Goal: Transaction & Acquisition: Register for event/course

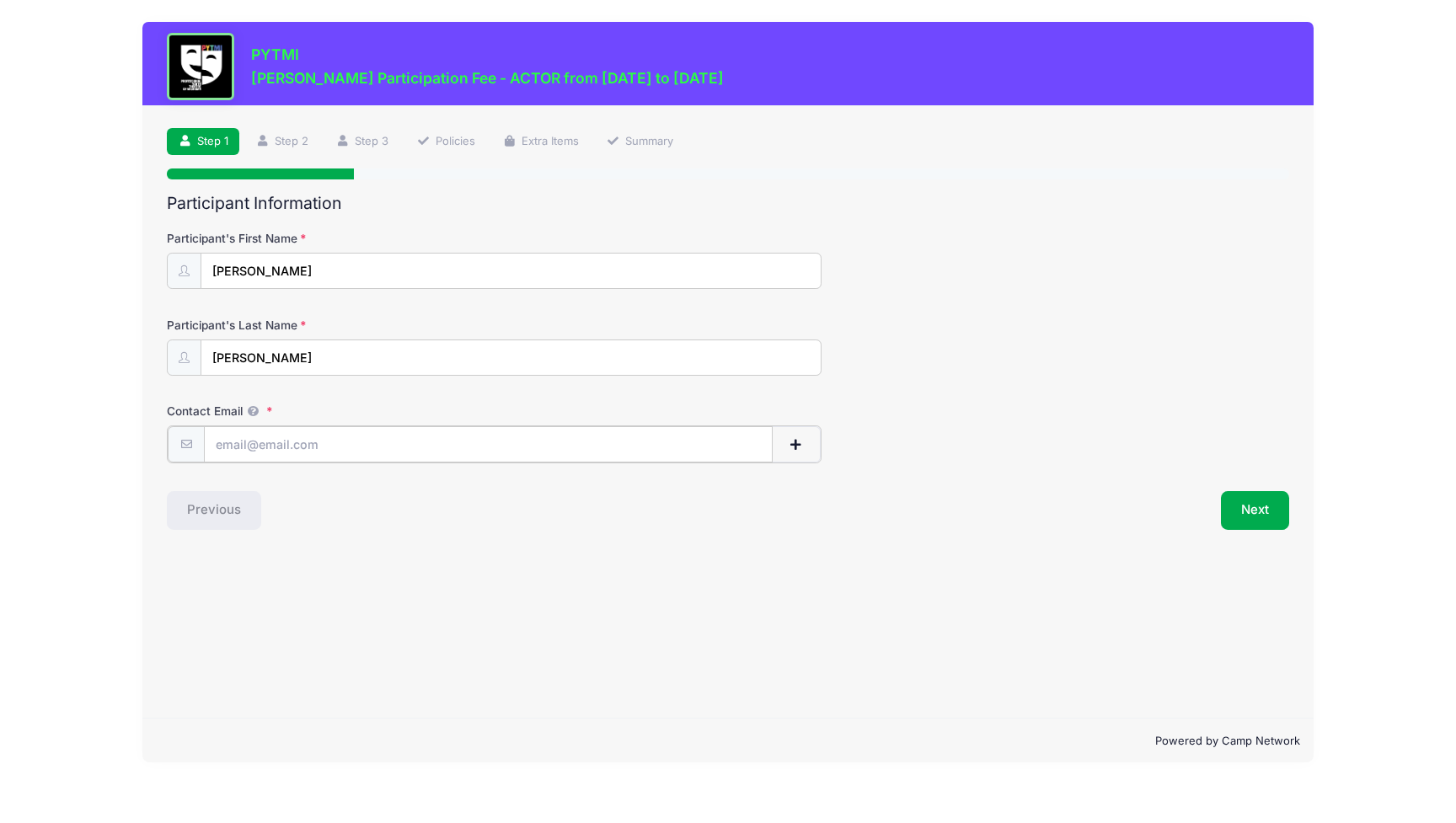
type input "[EMAIL_ADDRESS][DOMAIN_NAME]"
click at [1254, 519] on button "Next" at bounding box center [1254, 509] width 68 height 39
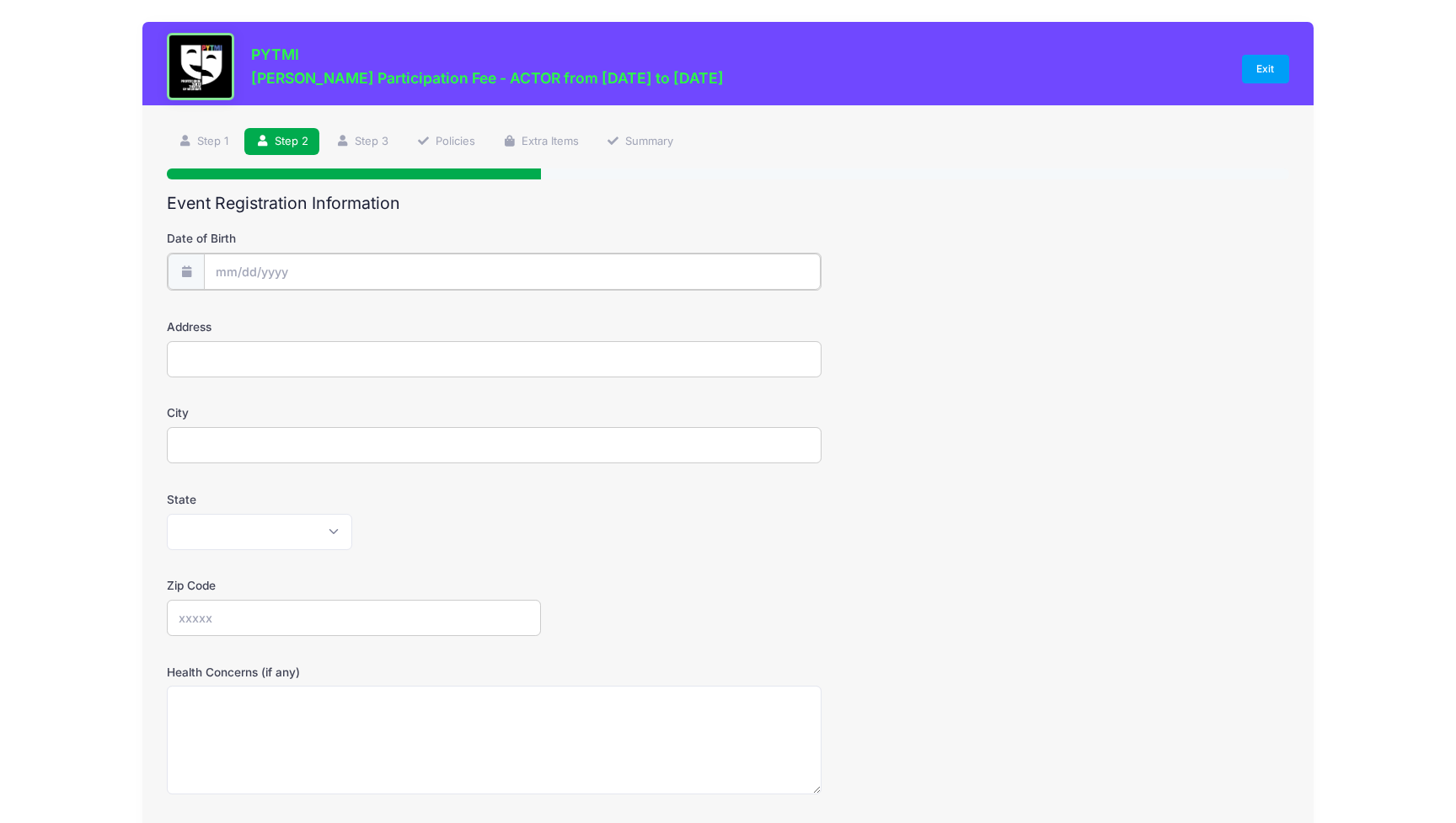
click at [296, 258] on input "Date of Birth" at bounding box center [511, 271] width 616 height 36
click at [227, 273] on input "Date of Birth" at bounding box center [511, 271] width 616 height 36
click at [415, 316] on icon at bounding box center [414, 315] width 11 height 11
select select "9"
click at [364, 315] on input "2025" at bounding box center [361, 314] width 54 height 25
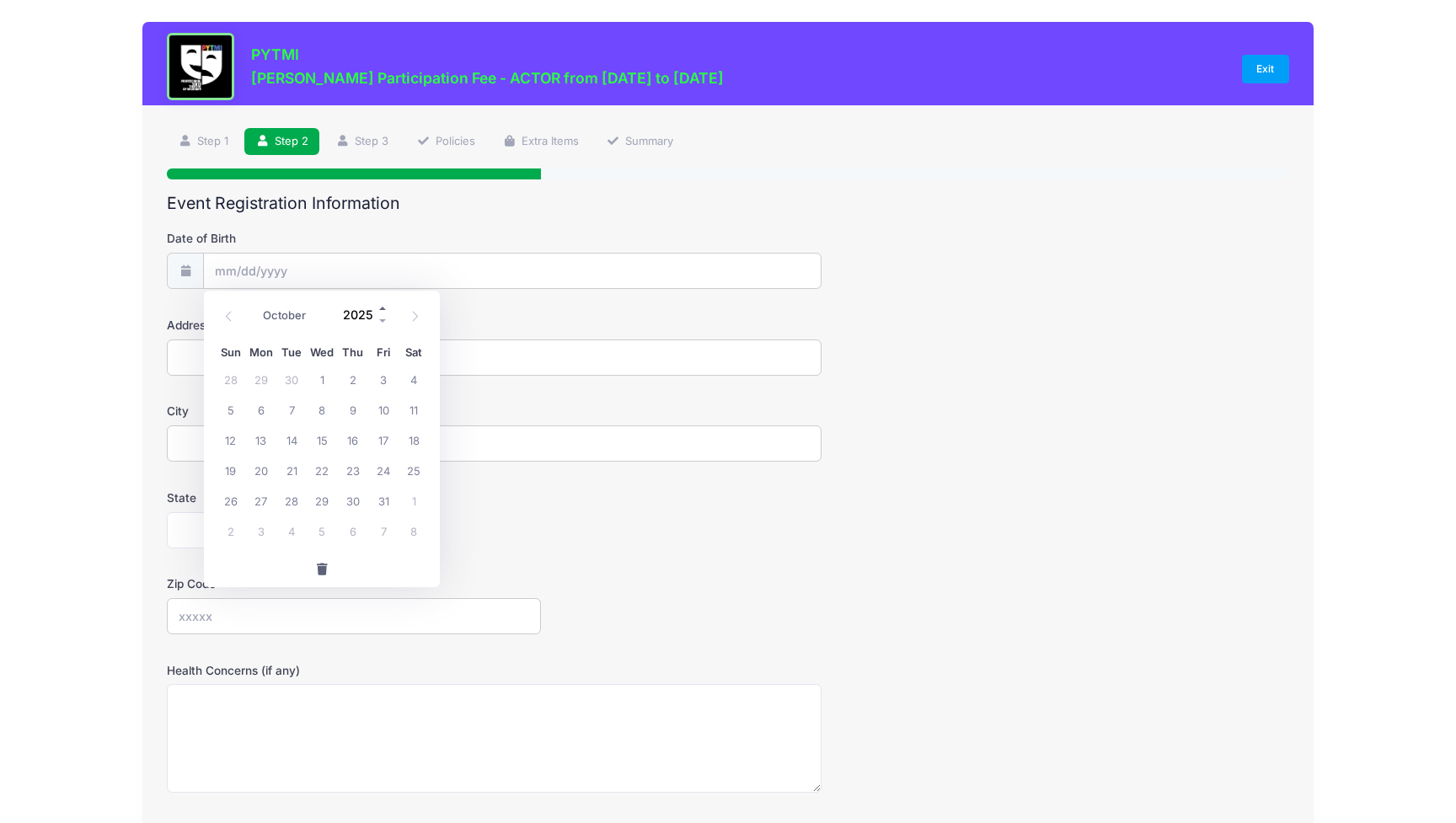
click at [385, 306] on span at bounding box center [383, 308] width 11 height 12
click at [382, 322] on span at bounding box center [383, 321] width 11 height 12
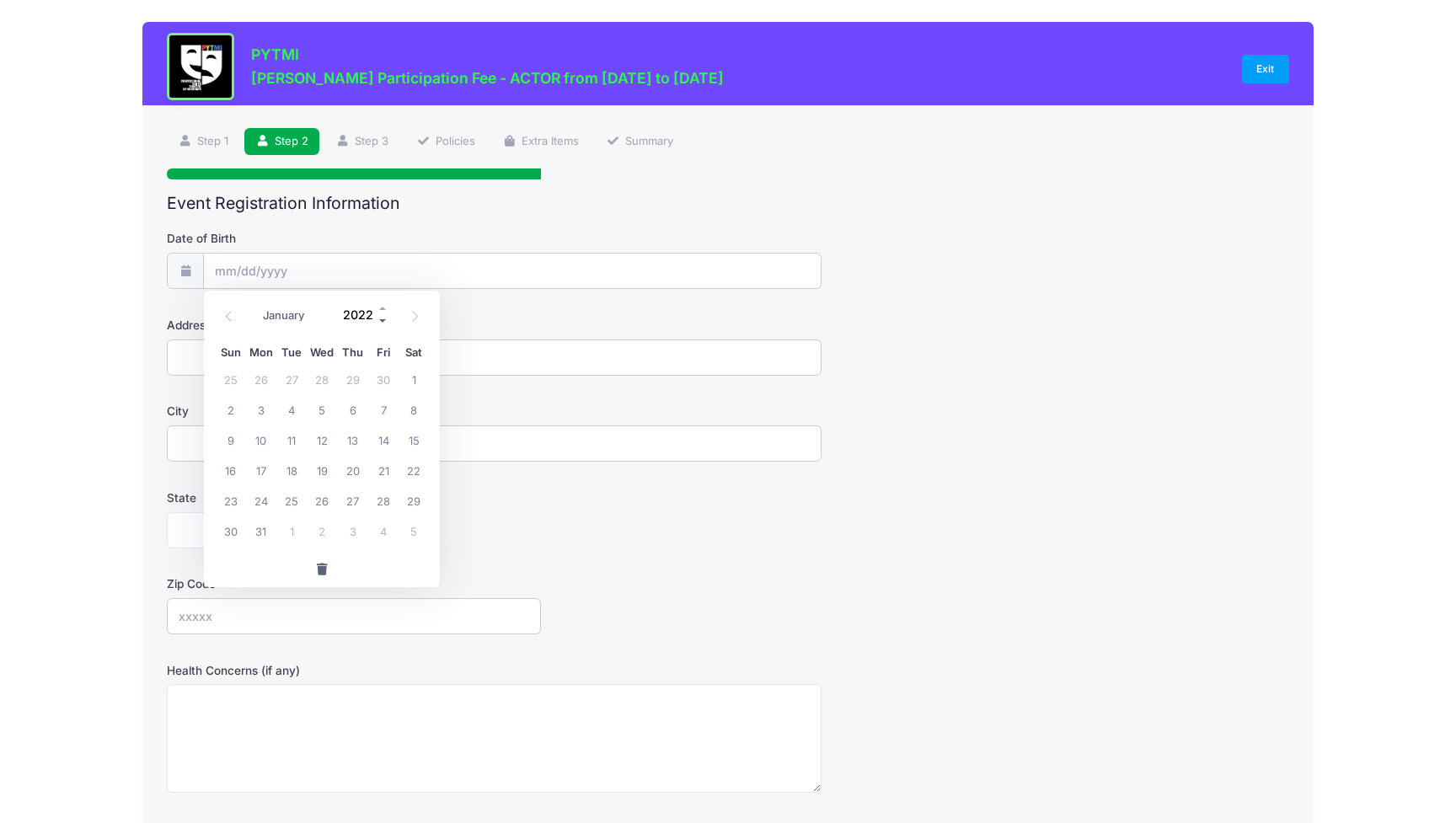
click at [382, 322] on span at bounding box center [383, 321] width 11 height 12
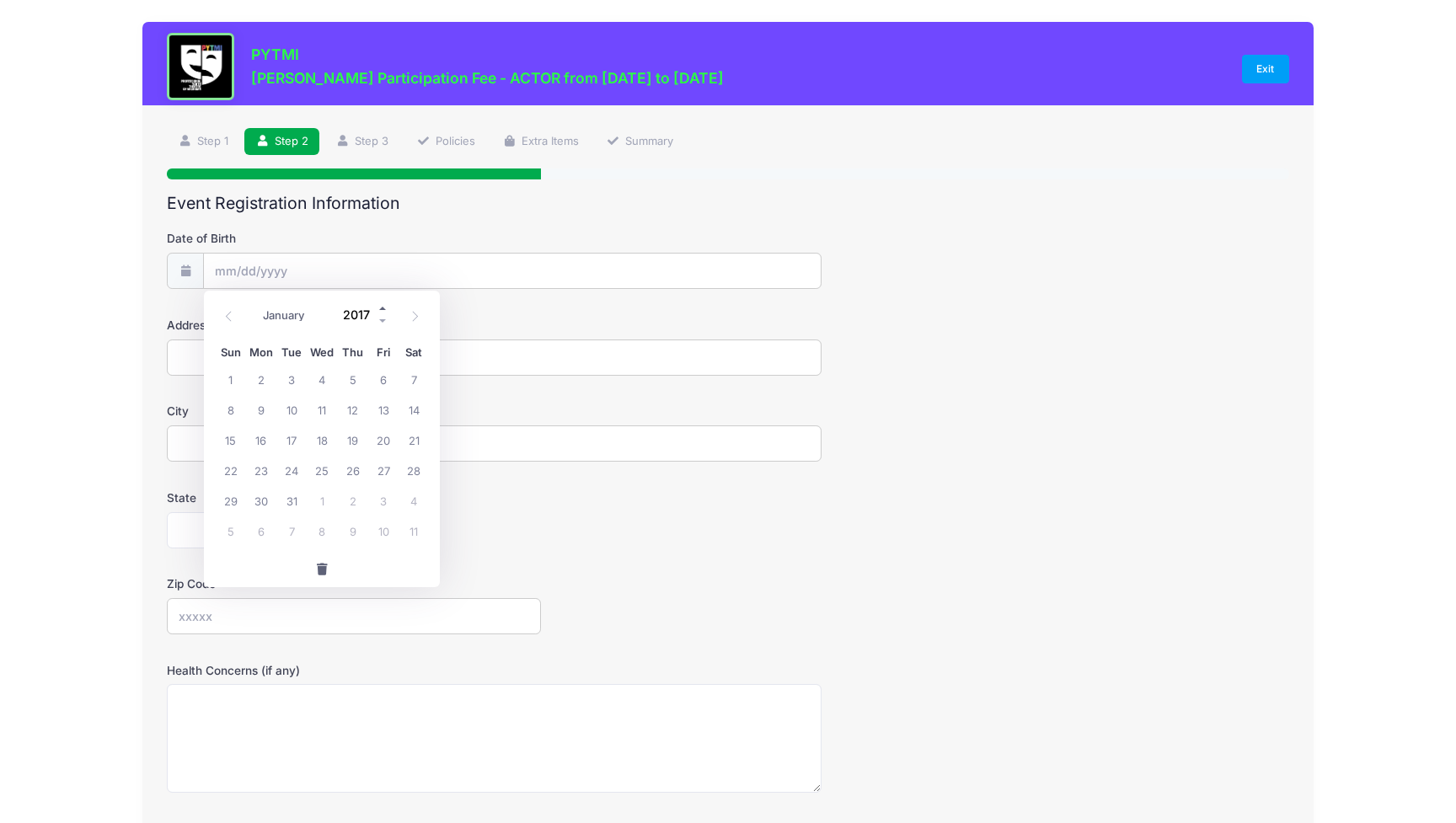
click at [382, 305] on span at bounding box center [383, 308] width 11 height 12
type input "2018"
click at [230, 311] on icon at bounding box center [228, 315] width 11 height 11
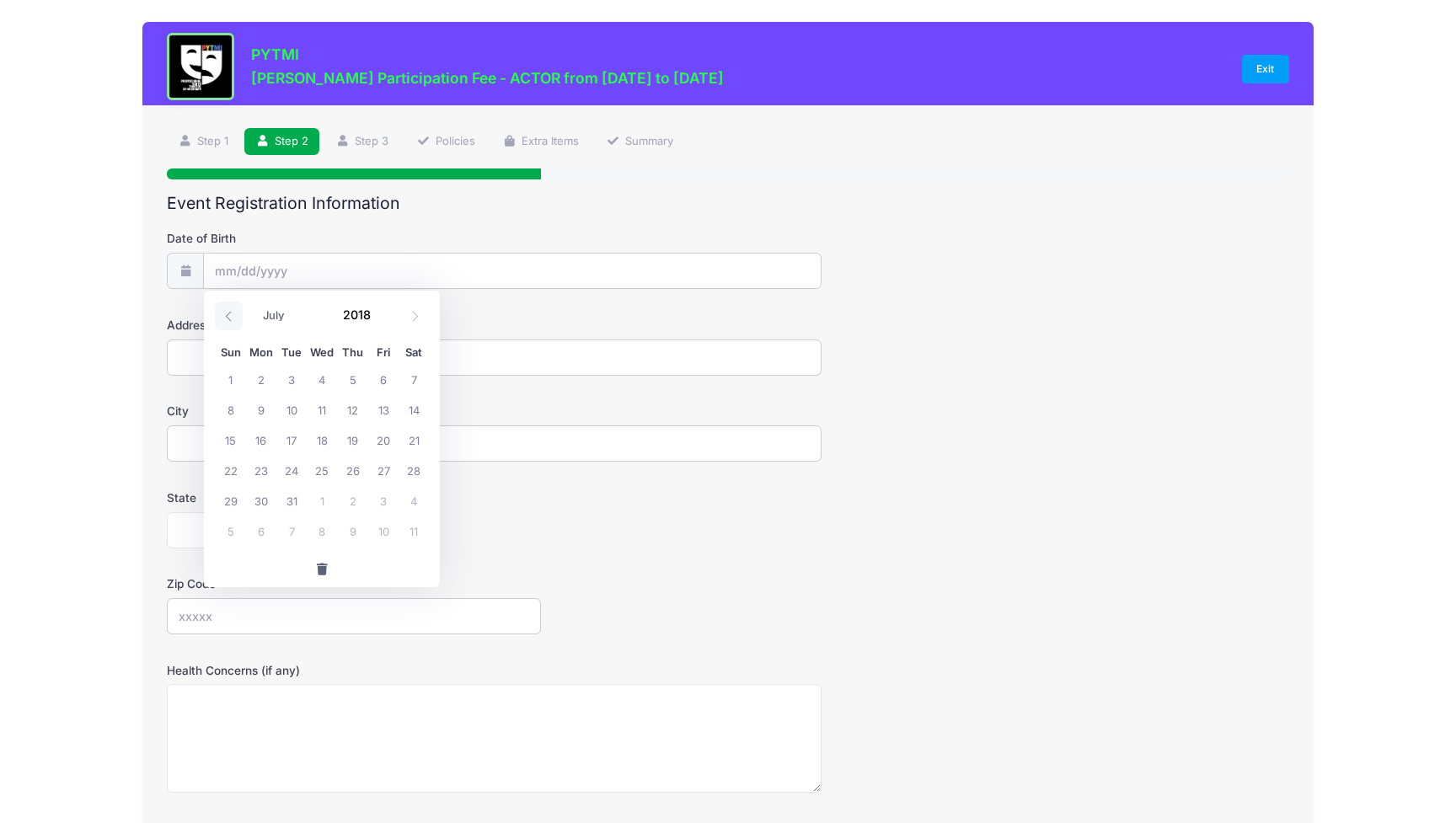
click at [230, 311] on icon at bounding box center [228, 315] width 11 height 11
select select "5"
click at [352, 469] on span "21" at bounding box center [354, 470] width 31 height 31
type input "[DATE]"
click at [807, 357] on input "Address" at bounding box center [494, 357] width 655 height 36
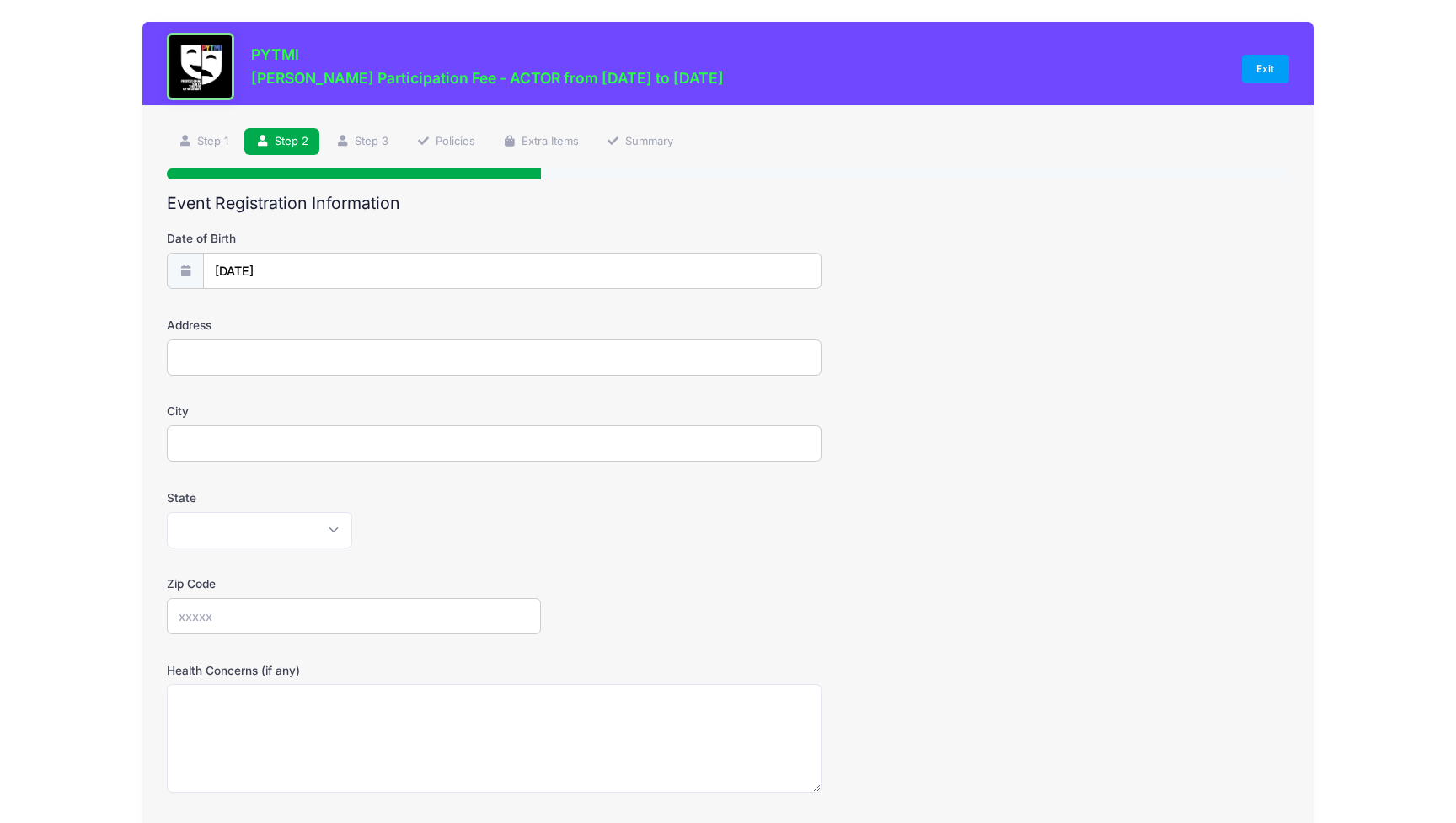
type input "[STREET_ADDRESS]"
type input "[PERSON_NAME][GEOGRAPHIC_DATA]"
select select "MI"
type input "48104"
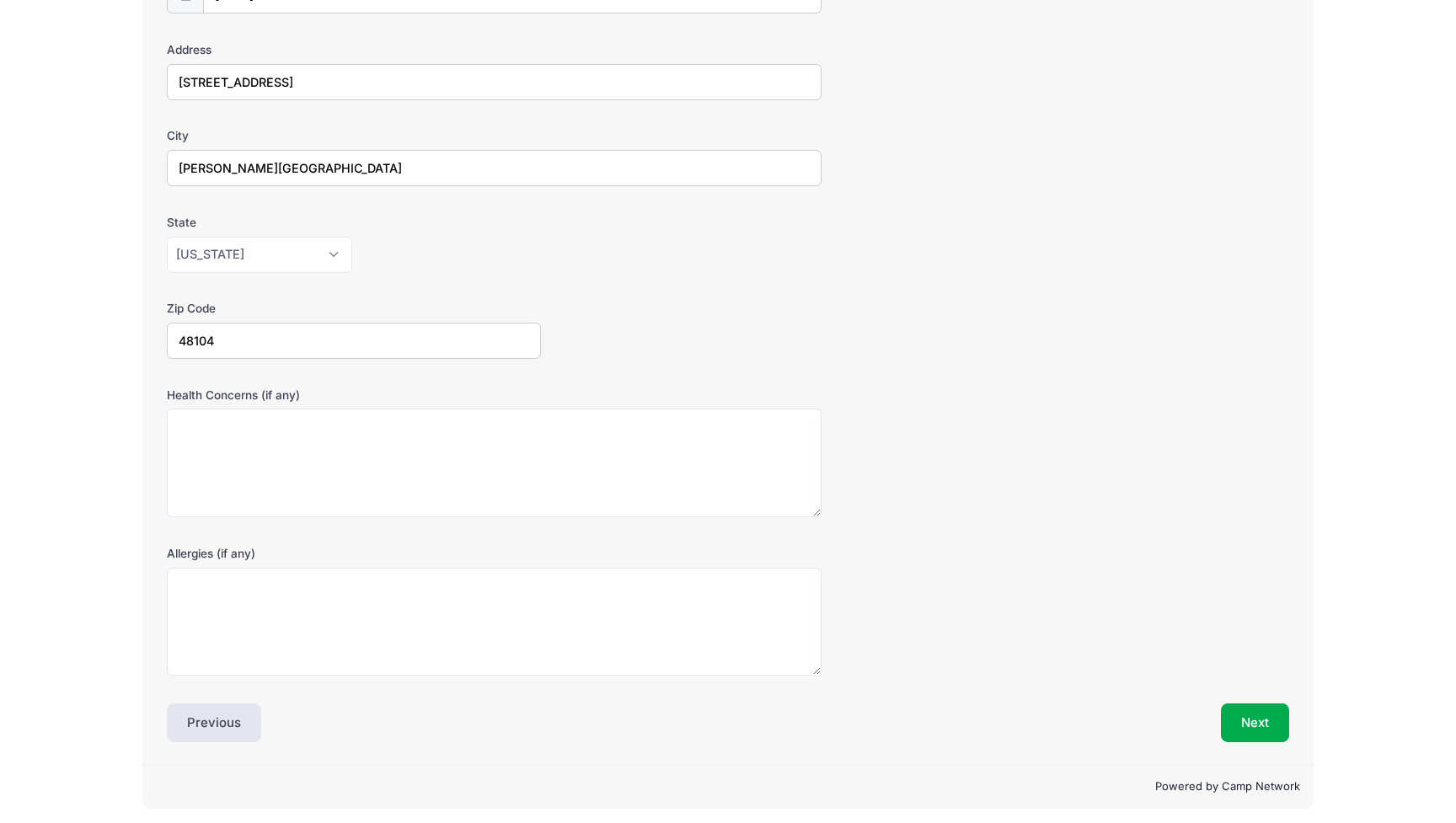
scroll to position [275, 0]
click at [244, 433] on textarea "Health Concerns (if any)" at bounding box center [494, 464] width 655 height 109
type textarea "None"
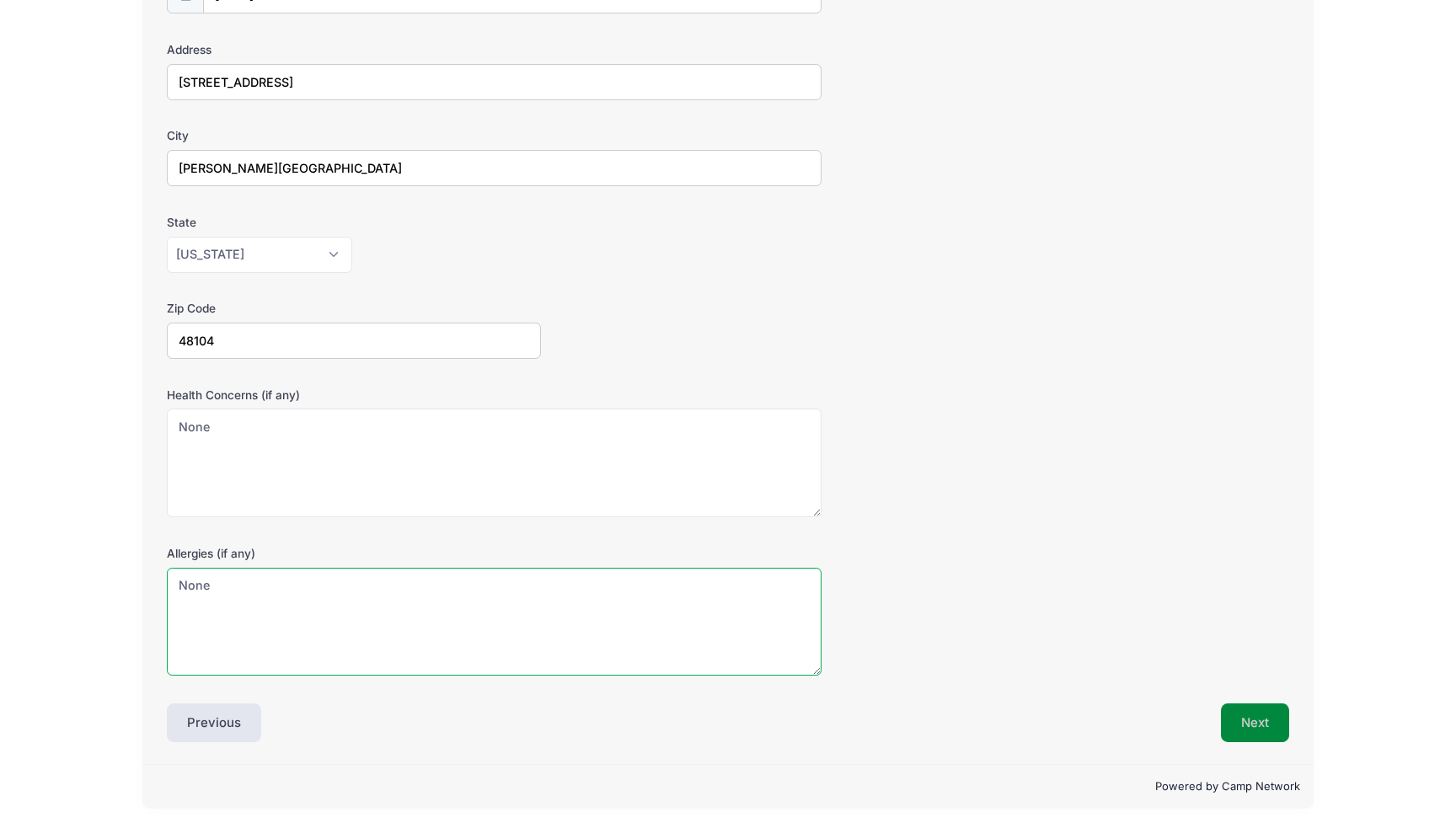
type textarea "None"
click at [1256, 715] on button "Next" at bounding box center [1254, 723] width 68 height 39
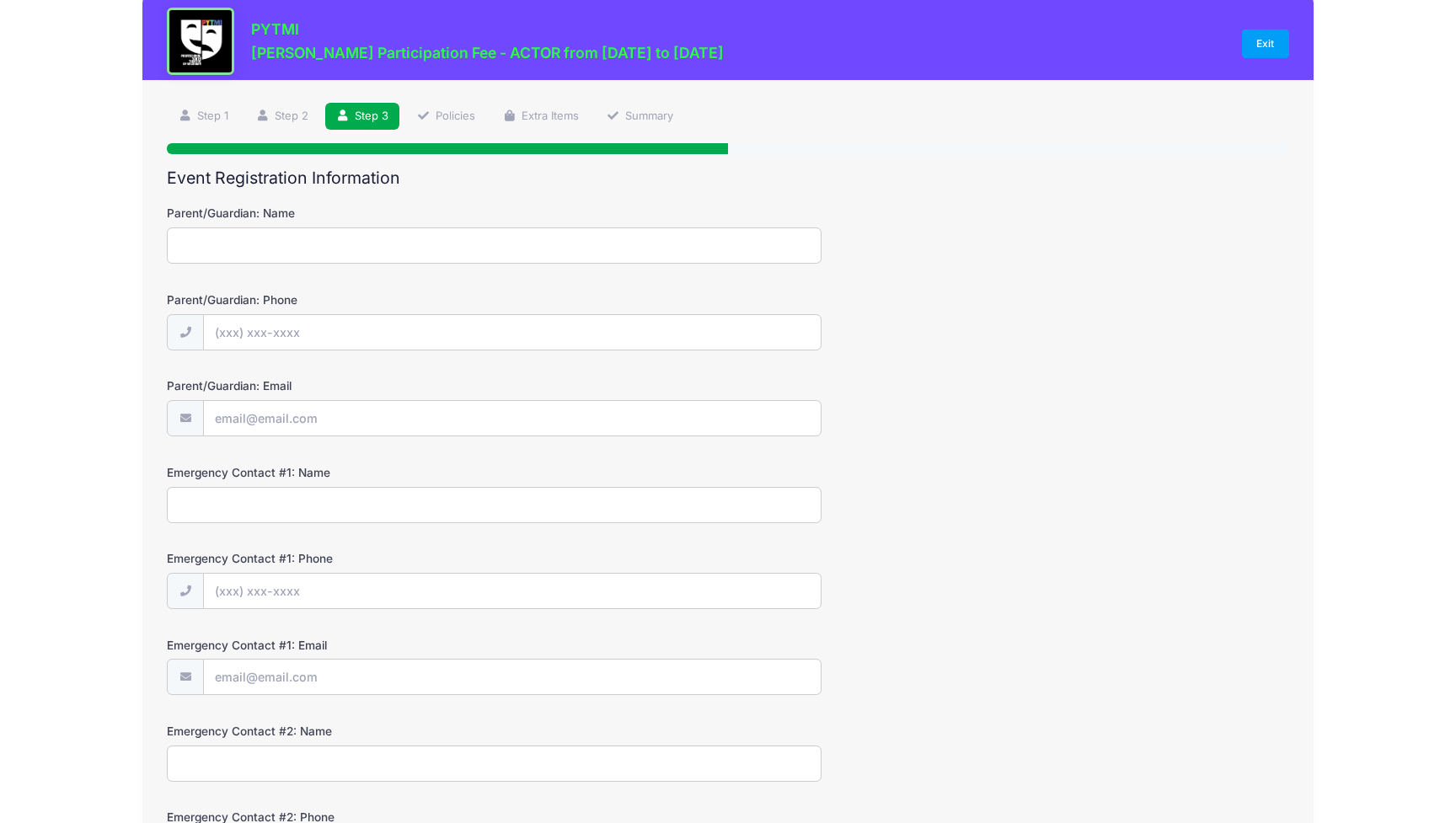
scroll to position [0, 0]
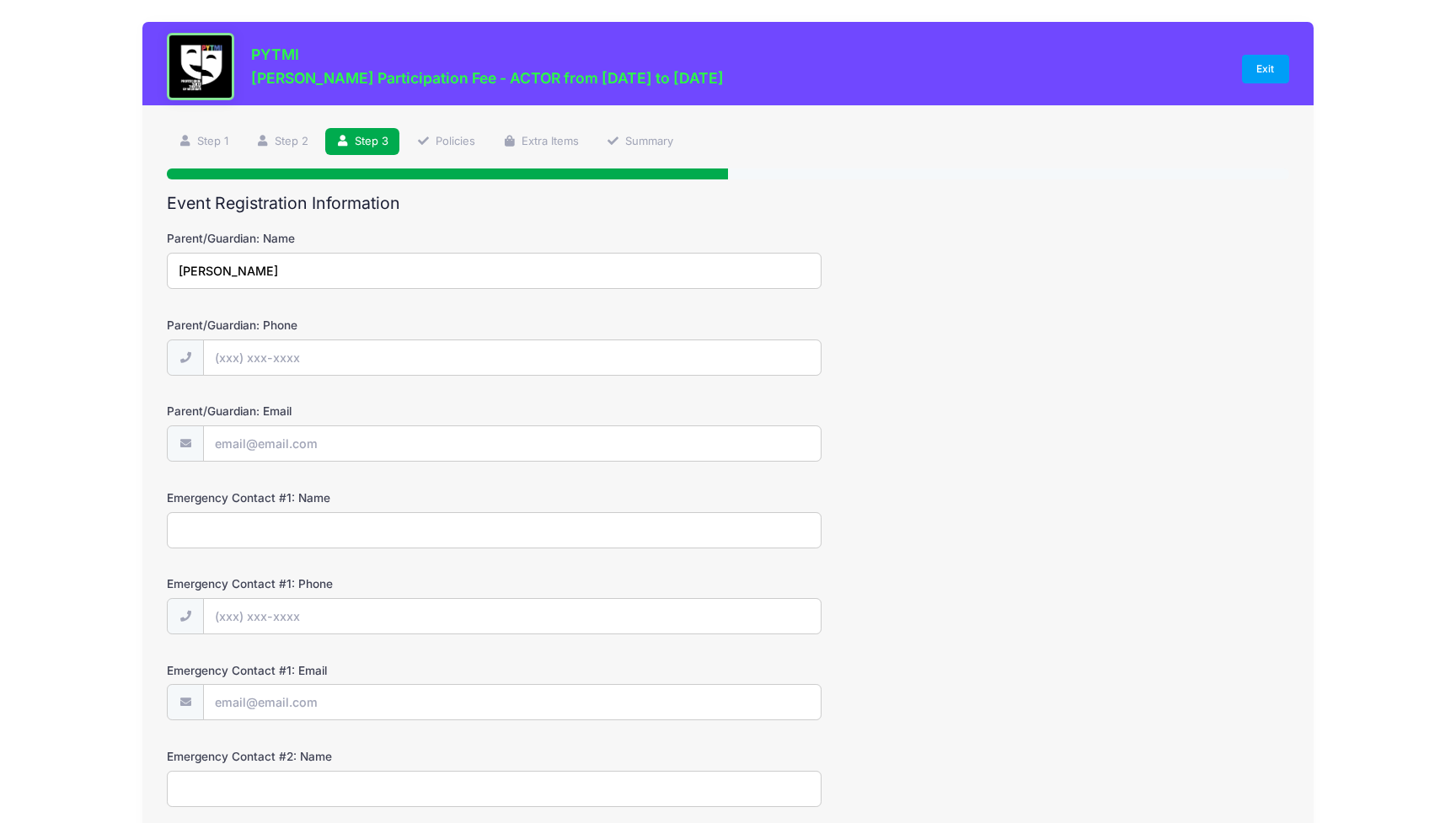
type input "[PERSON_NAME]"
type input "[PHONE_NUMBER]"
type input "[EMAIL_ADDRESS][DOMAIN_NAME]"
type input "[PERSON_NAME]"
type input "[PHONE_NUMBER]"
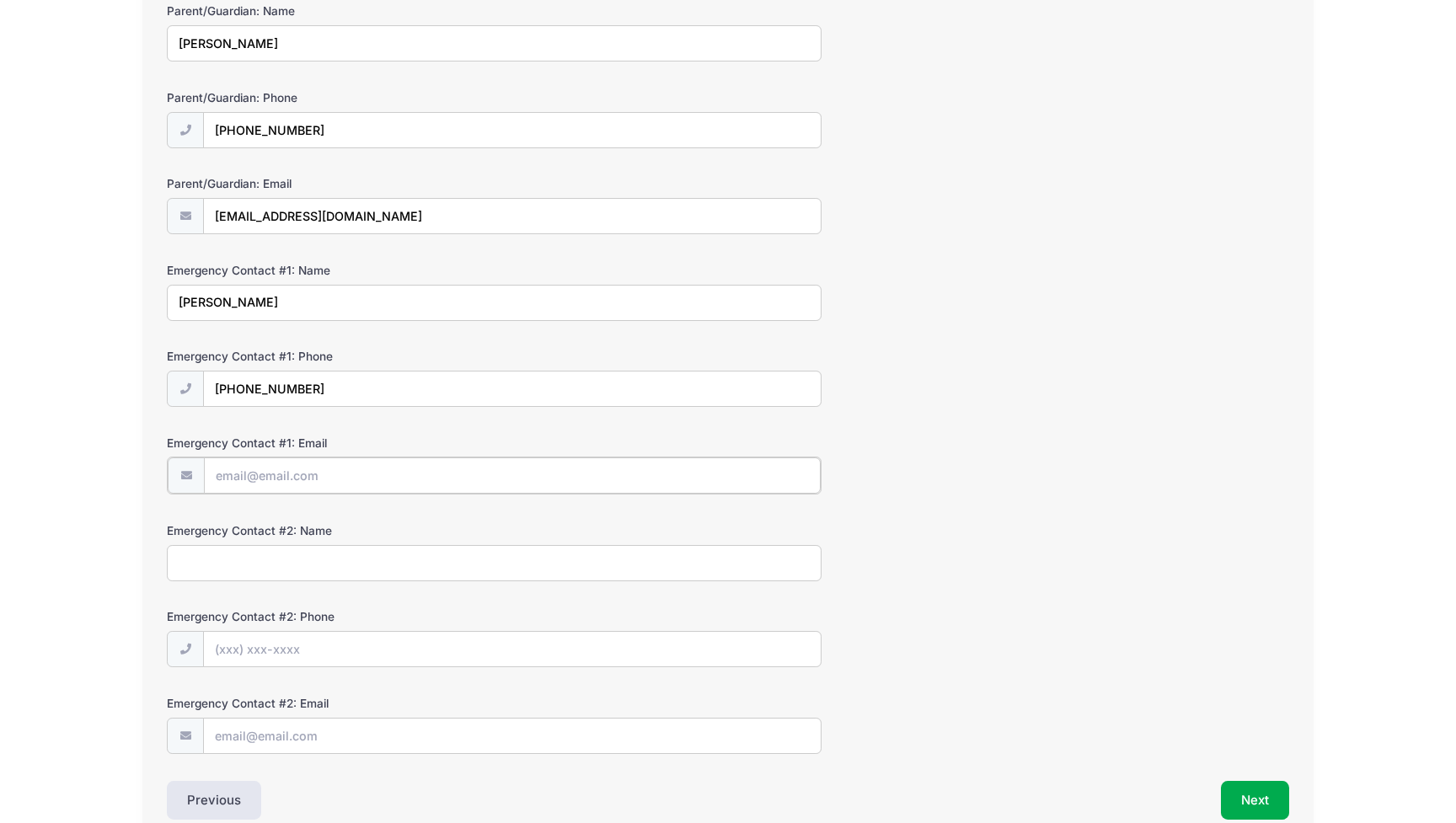
scroll to position [227, 0]
type input "[PERSON_NAME]"
click at [234, 474] on input "Emergency Contact #1: Email" at bounding box center [511, 476] width 616 height 36
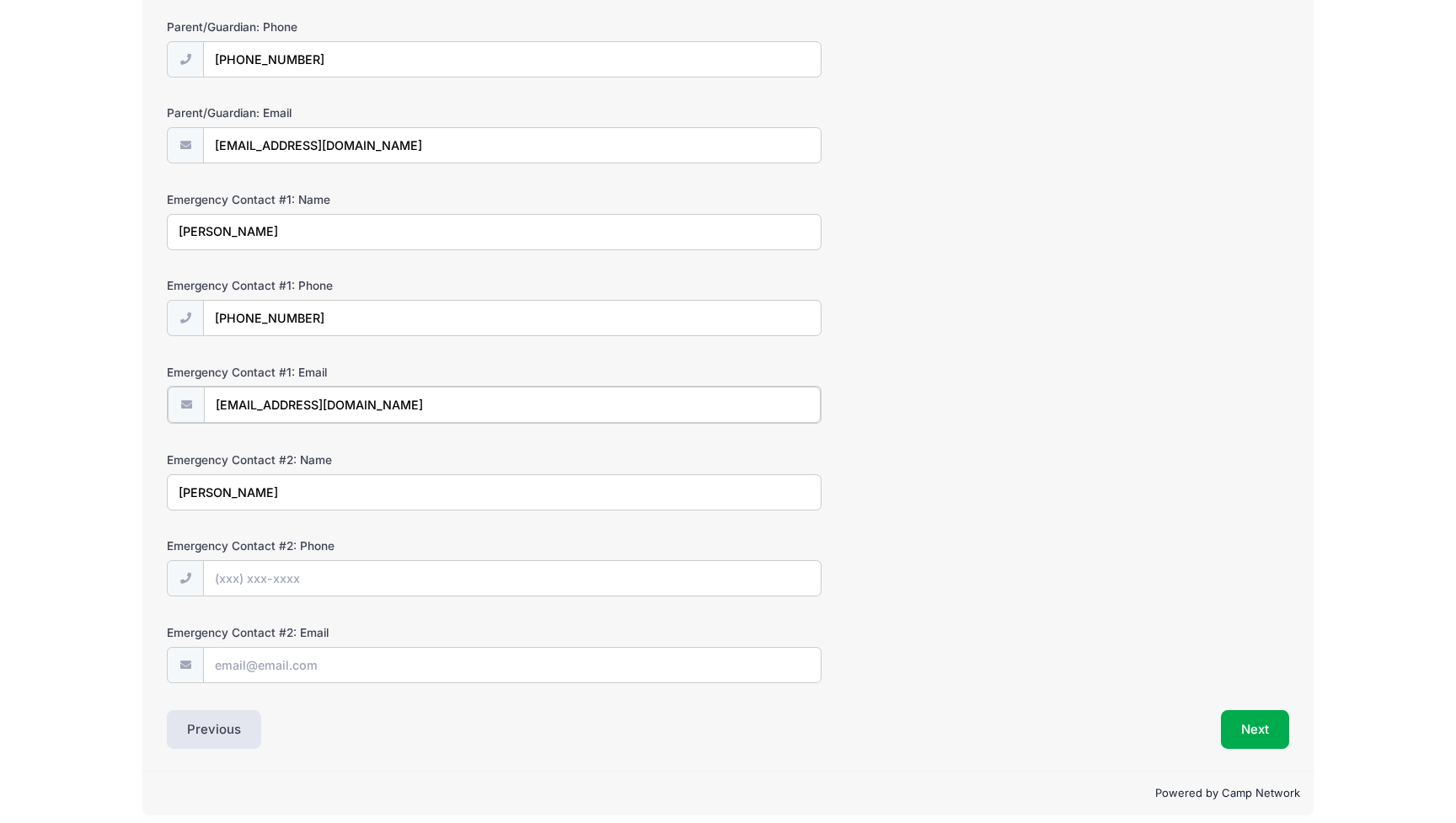
type input "[EMAIL_ADDRESS][DOMAIN_NAME]"
click at [234, 571] on input "Emergency Contact #2: Phone" at bounding box center [511, 577] width 616 height 36
click at [258, 576] on input "(734" at bounding box center [511, 577] width 616 height 36
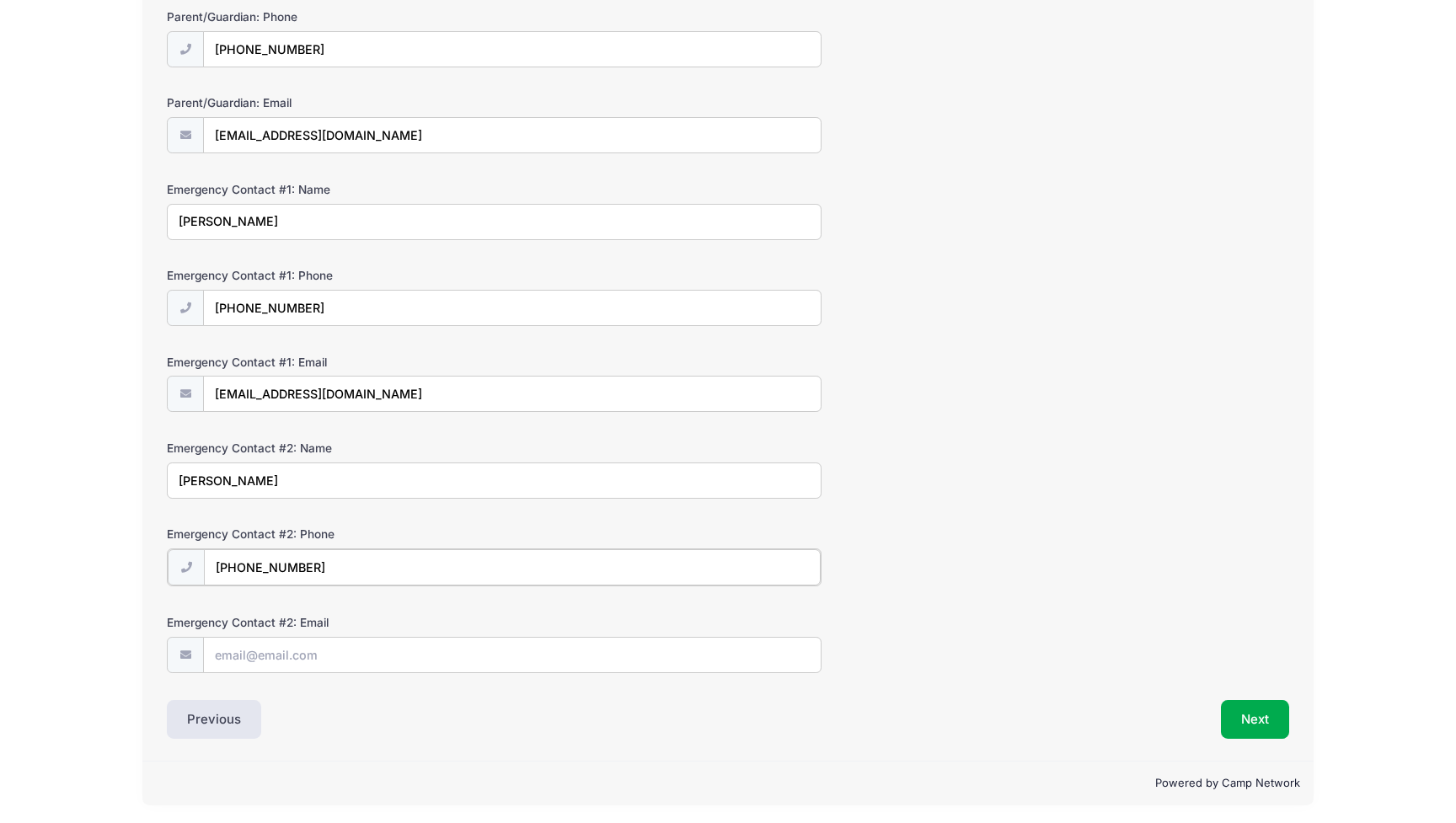
scroll to position [308, 0]
type input "[PHONE_NUMBER]"
click at [260, 651] on input "Emergency Contact #2: Email" at bounding box center [511, 655] width 616 height 36
type input "[EMAIL_ADDRESS][DOMAIN_NAME]"
click at [1247, 726] on button "Next" at bounding box center [1254, 719] width 68 height 39
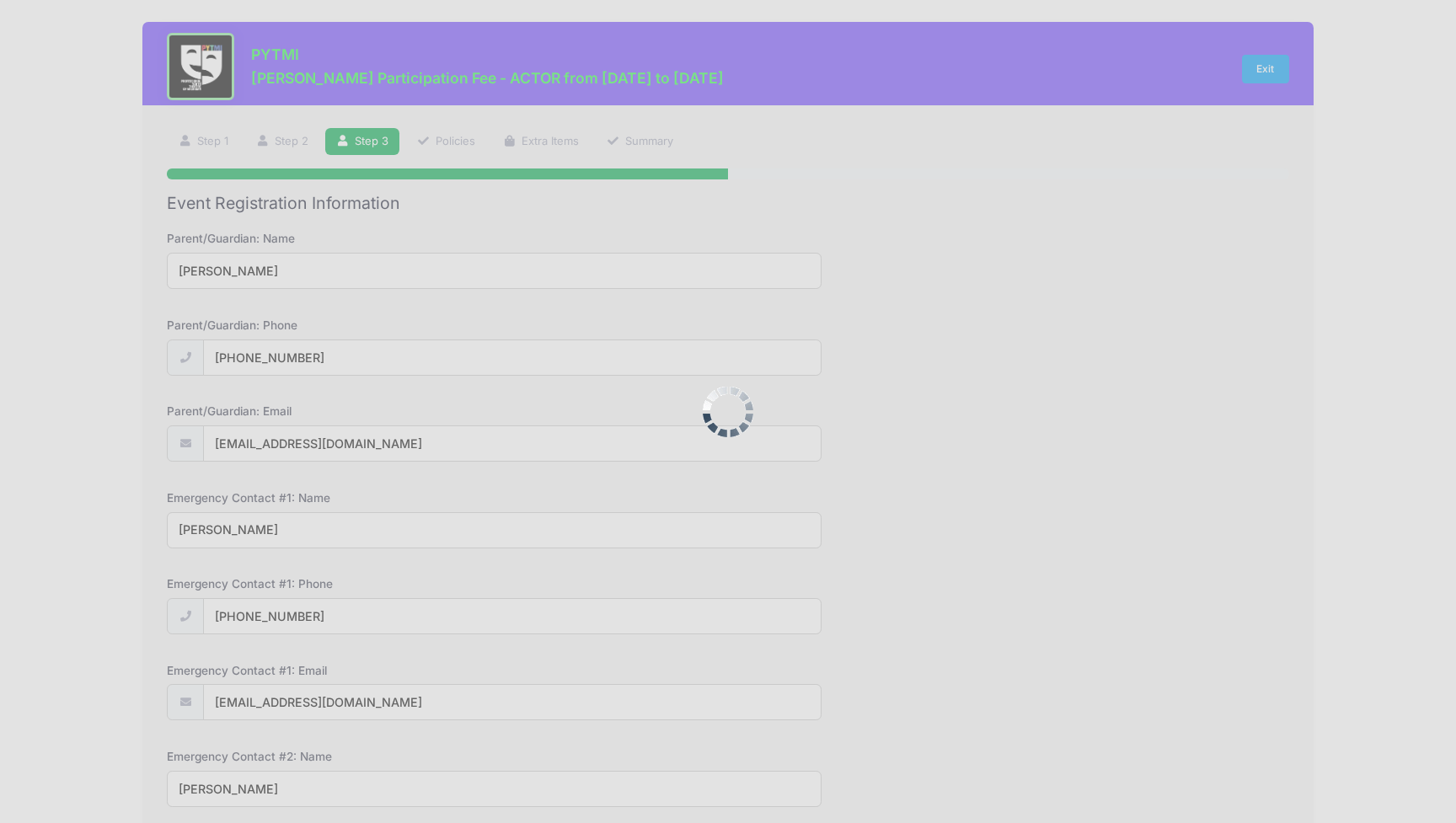
scroll to position [0, 0]
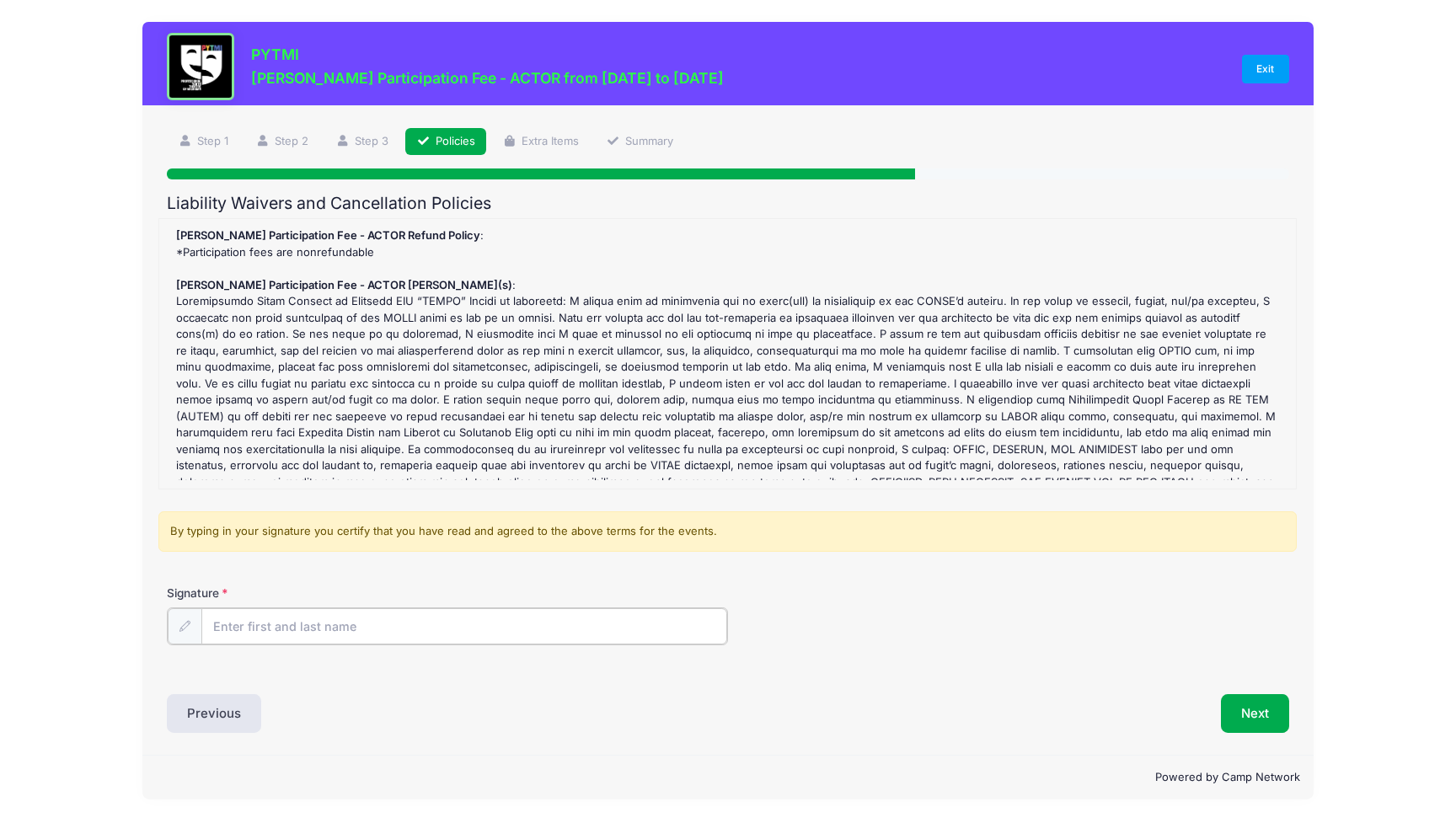
click at [378, 629] on input "Signature" at bounding box center [465, 626] width 526 height 36
type input "[PERSON_NAME]"
click at [1239, 717] on button "Next" at bounding box center [1254, 712] width 68 height 39
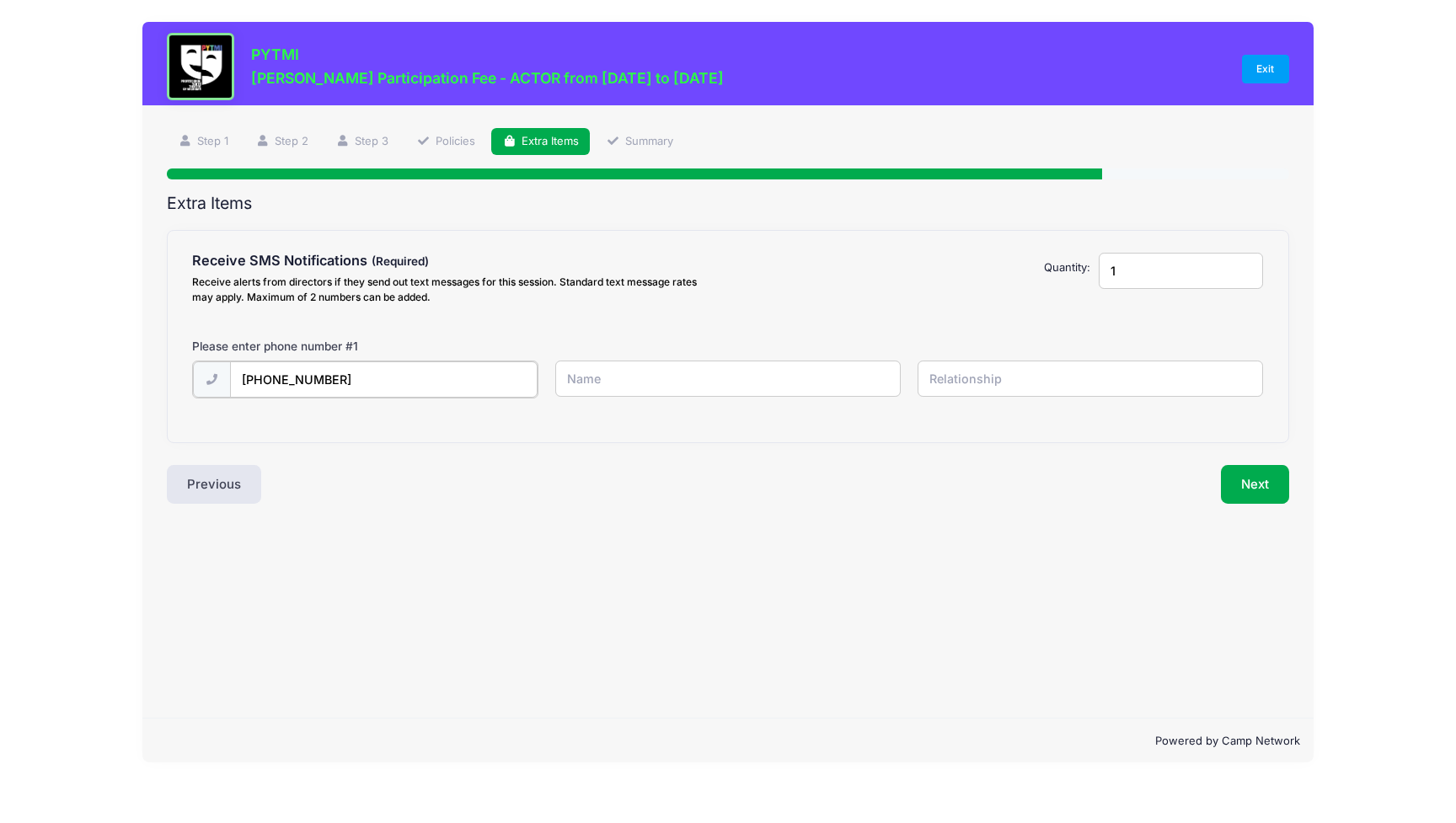
type input "[PHONE_NUMBER]"
type input "[PERSON_NAME]"
click at [1041, 377] on input "text" at bounding box center [1091, 379] width 346 height 36
type input "Mom"
click at [1243, 482] on button "Next" at bounding box center [1254, 483] width 68 height 39
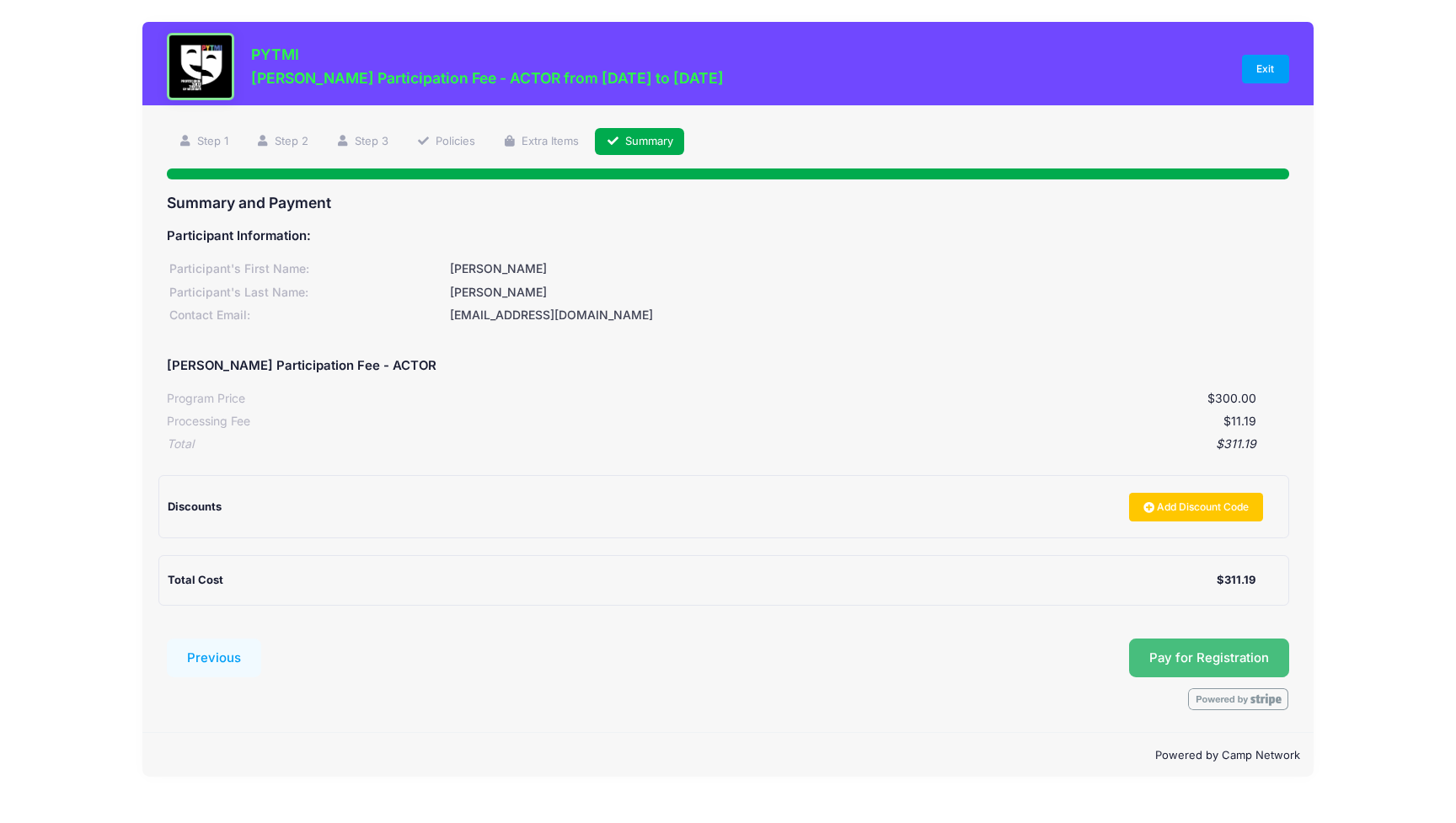
click at [1214, 655] on button "Pay for Registration" at bounding box center [1208, 658] width 160 height 39
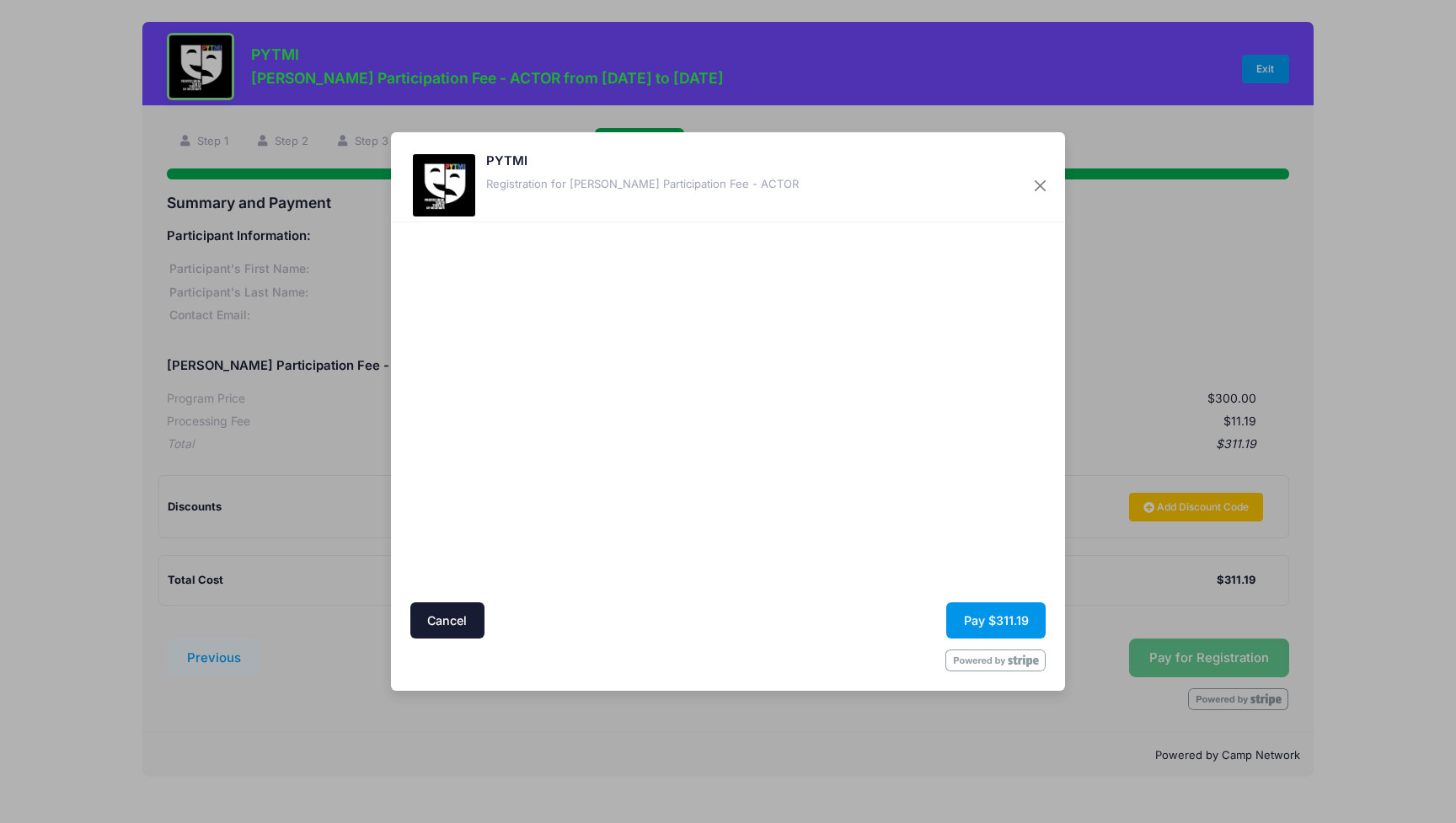
click at [1007, 623] on button "Pay $311.19" at bounding box center [996, 620] width 99 height 36
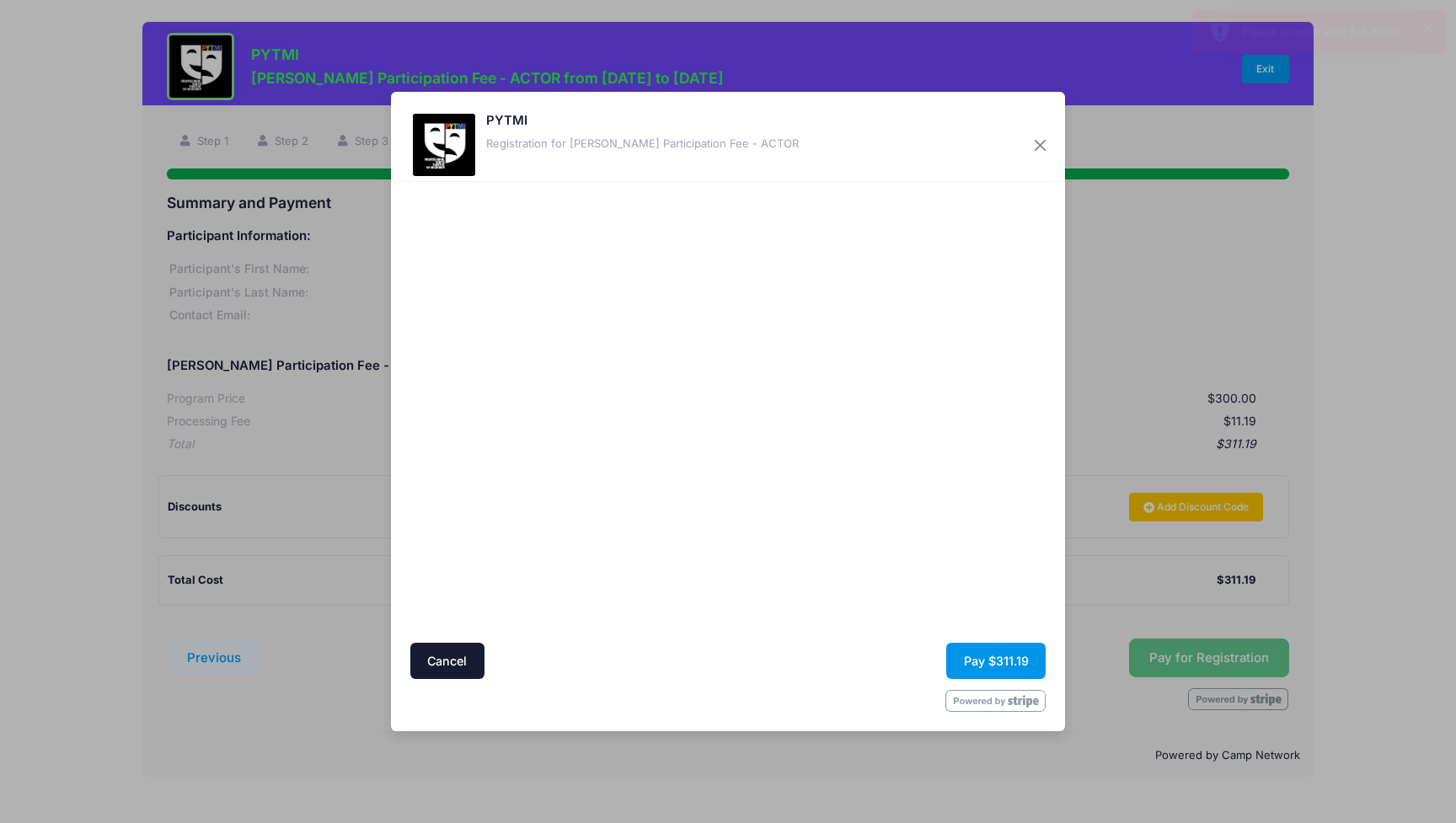
click at [985, 662] on button "Pay $311.19" at bounding box center [996, 661] width 99 height 36
